Goal: Find contact information: Find contact information

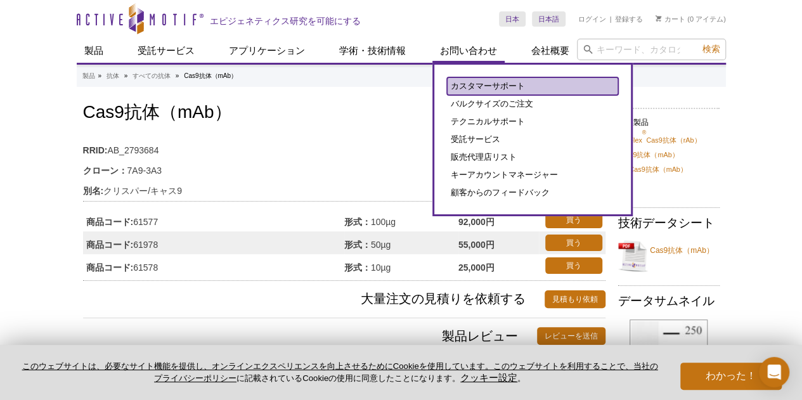
click at [490, 84] on font "カスタマーサポート" at bounding box center [488, 86] width 74 height 10
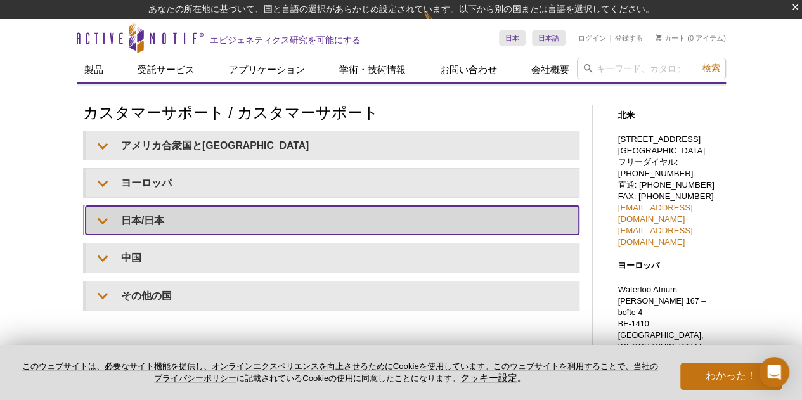
click at [243, 214] on div "アメリカ合衆国とカナダ メール: orders@activemotif.com 電話:フリーダイヤル - 877 222 9543 電話:直通 - 760 4…" at bounding box center [331, 221] width 496 height 180
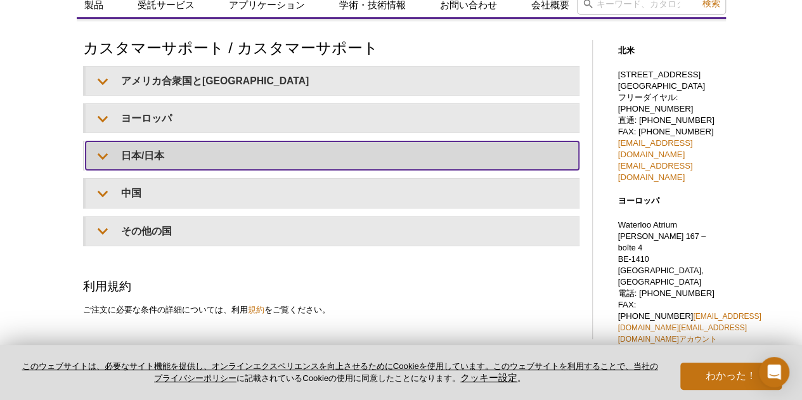
scroll to position [190, 0]
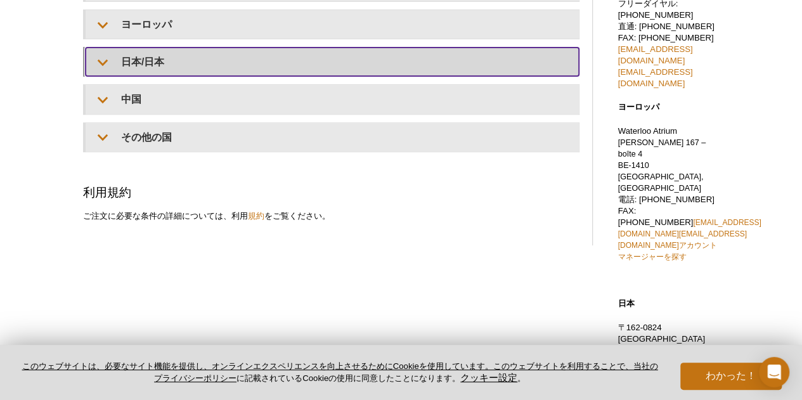
click at [103, 63] on summary "日本/日本" at bounding box center [332, 62] width 493 height 29
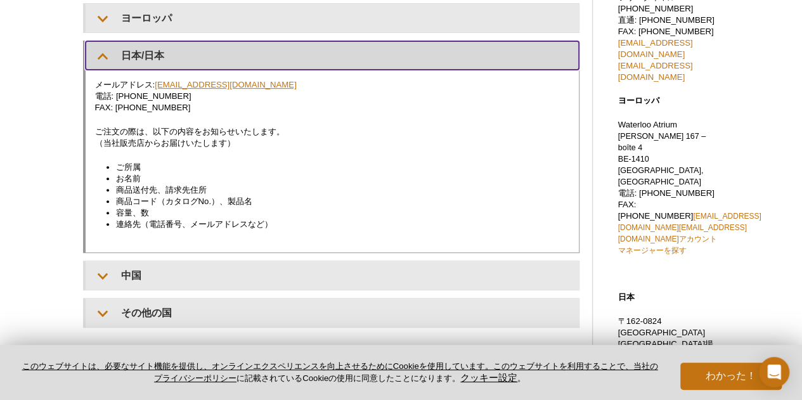
scroll to position [171, 0]
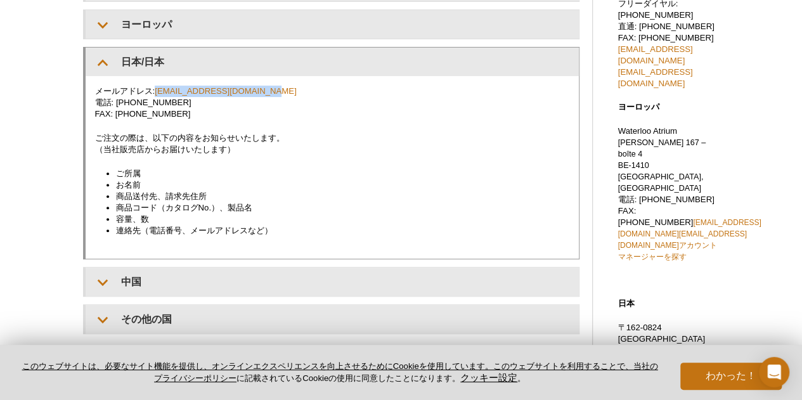
drag, startPoint x: 157, startPoint y: 89, endPoint x: 331, endPoint y: 112, distance: 175.7
click at [310, 92] on p "メールアドレス: japantech@activemotif.com 電話: +81 (0)3 5225 3638 FAX: +81 (0)3 5261 87…" at bounding box center [332, 103] width 474 height 34
copy font "japantech@activemotif.com"
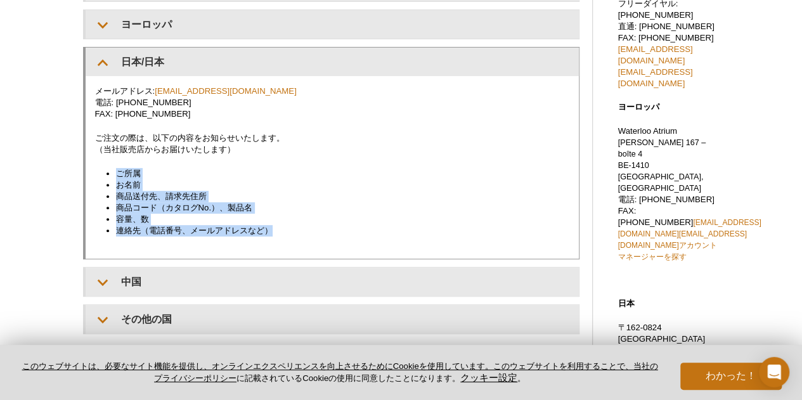
drag, startPoint x: 99, startPoint y: 158, endPoint x: 285, endPoint y: 241, distance: 204.0
click at [287, 243] on div "メールアドレス: japantech@activemotif.com 電話: +81 (0)3 5225 3638 FAX: +81 (0)3 5261 87…" at bounding box center [332, 167] width 493 height 182
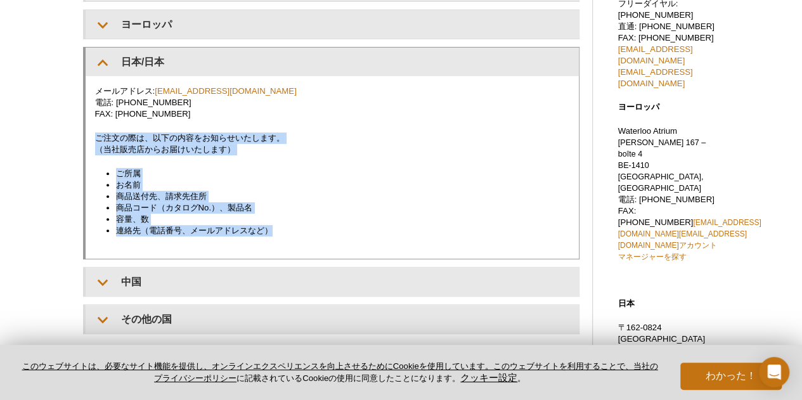
drag, startPoint x: 95, startPoint y: 138, endPoint x: 308, endPoint y: 249, distance: 240.1
click at [308, 249] on div "メールアドレス: japantech@activemotif.com 電話: +81 (0)3 5225 3638 FAX: +81 (0)3 5261 87…" at bounding box center [332, 167] width 493 height 182
copy div "ご注文の際は、以下の内容をお知らせいたします。 （当社販売店からお届けいたします） ご所属 お名前 商品送付先、請求先住所 商品コード（カタログNo.）、製品…"
